Goal: Task Accomplishment & Management: Use online tool/utility

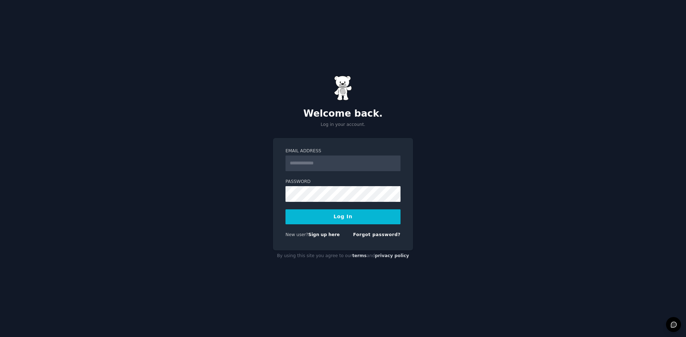
click at [320, 159] on input "Email Address" at bounding box center [342, 164] width 115 height 16
type input "**********"
click at [285, 210] on button "Log In" at bounding box center [342, 217] width 115 height 15
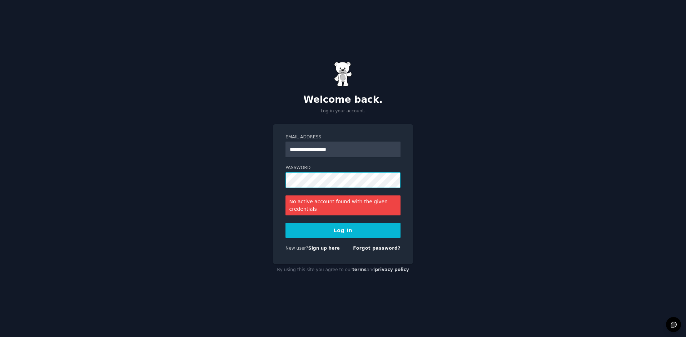
click at [285, 223] on button "Log In" at bounding box center [342, 230] width 115 height 15
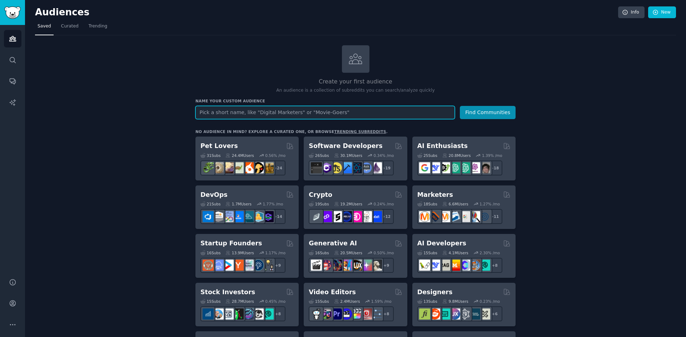
click at [330, 115] on input "text" at bounding box center [324, 112] width 259 height 13
paste input "locum"
type input "locum"
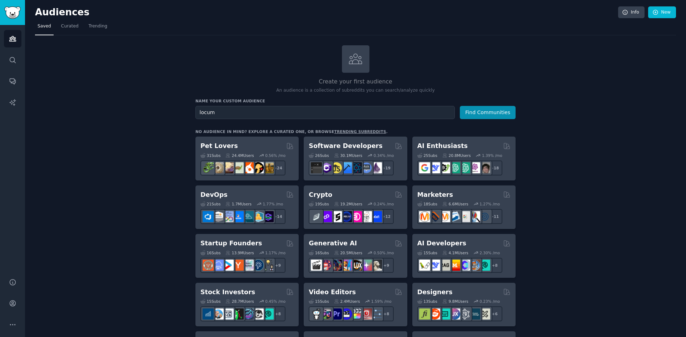
click at [496, 109] on button "Find Communities" at bounding box center [488, 112] width 56 height 13
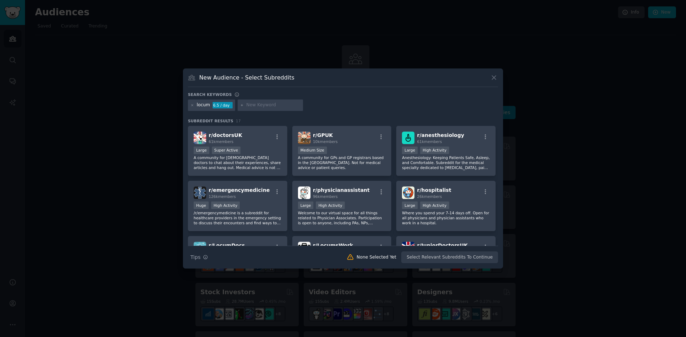
click at [276, 107] on input "text" at bounding box center [273, 105] width 54 height 6
click at [258, 106] on input "text" at bounding box center [273, 105] width 54 height 6
paste input "clinic coverage"
type input "clinic coverage"
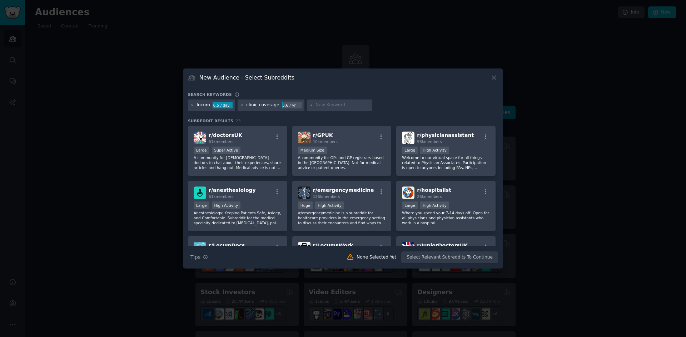
click at [327, 104] on input "text" at bounding box center [342, 105] width 54 height 6
paste input "family medicine"
type input "family medicine"
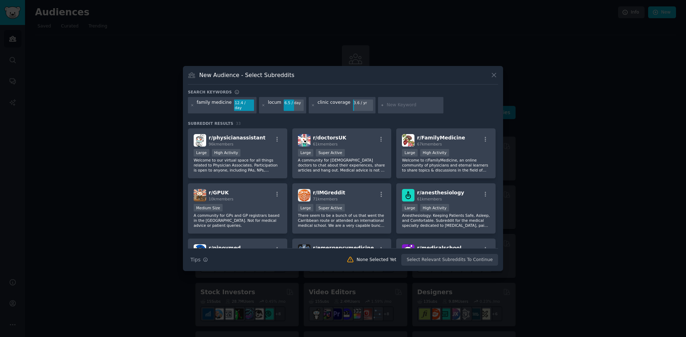
click at [389, 104] on input "text" at bounding box center [413, 105] width 54 height 6
paste input "Ontario clinic"
type input "Ontario clinic"
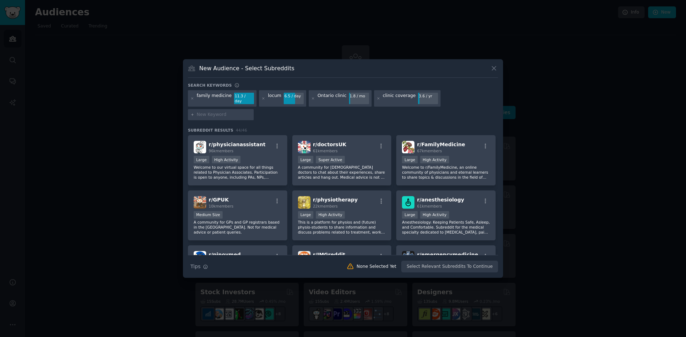
click at [251, 112] on input "text" at bounding box center [224, 115] width 54 height 6
paste input "Ontario clinic"
type input "Ontario clinic"
click at [251, 112] on input "text" at bounding box center [224, 115] width 54 height 6
paste input "nurse shifts"
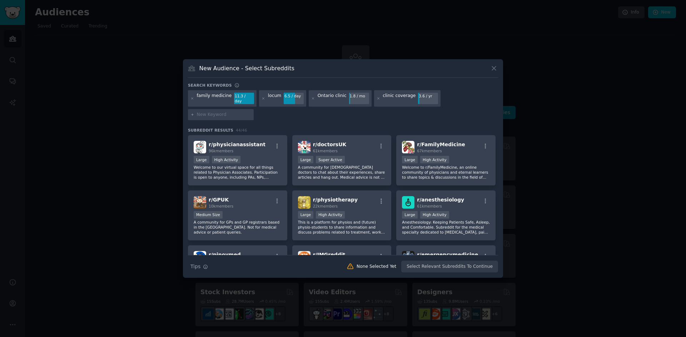
type input "nurse shifts"
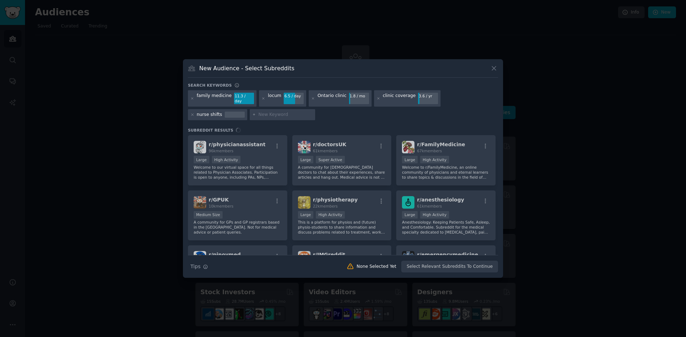
click at [448, 110] on div "family medicine 11.3 / day locum 6.5 / day Ontario clinic 1.8 / mo clinic cover…" at bounding box center [343, 106] width 310 height 32
click at [258, 112] on input "text" at bounding box center [285, 115] width 54 height 6
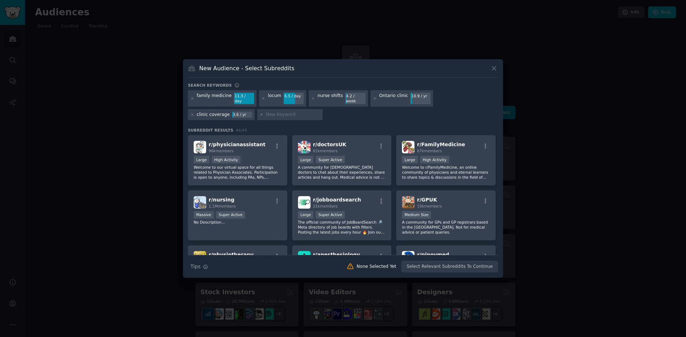
click at [266, 112] on input "text" at bounding box center [293, 115] width 54 height 6
paste input "locum pharmacist"
type input "locum pharmacist"
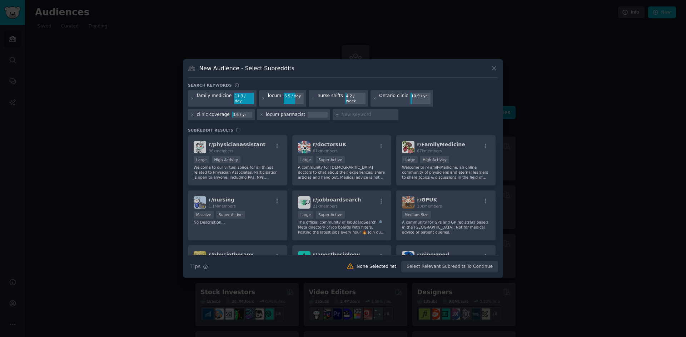
click at [338, 118] on div "family medicine 11.3 / day locum 6.5 / day nurse shifts 4.2 / week Ontario clin…" at bounding box center [343, 106] width 310 height 32
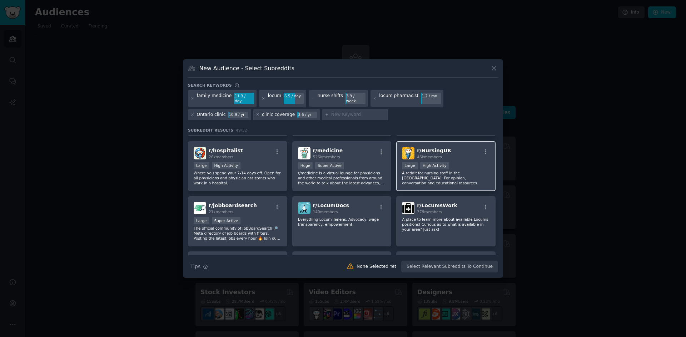
scroll to position [252, 0]
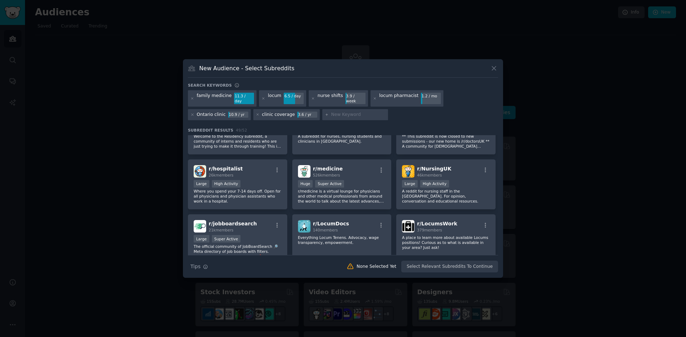
click at [273, 100] on div "locum" at bounding box center [274, 98] width 13 height 11
click at [277, 99] on div "locum 6.5 / day" at bounding box center [282, 98] width 47 height 16
click at [494, 69] on icon at bounding box center [493, 68] width 7 height 7
